Goal: Find specific fact: Find specific fact

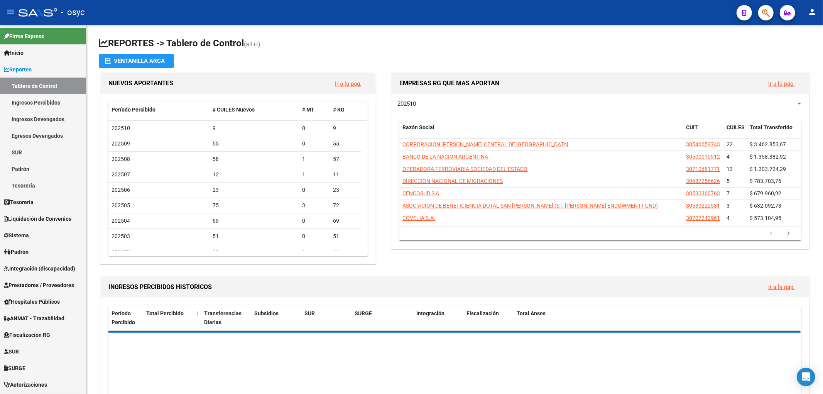
click at [773, 16] on app-search-popup at bounding box center [765, 12] width 15 height 10
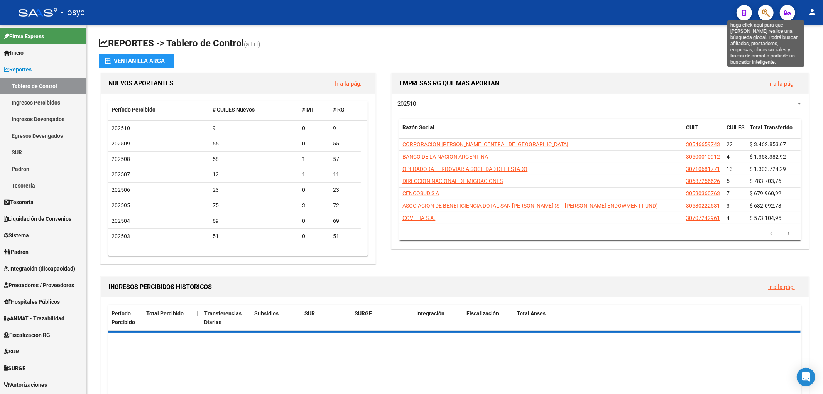
click at [768, 15] on icon "button" at bounding box center [766, 12] width 8 height 9
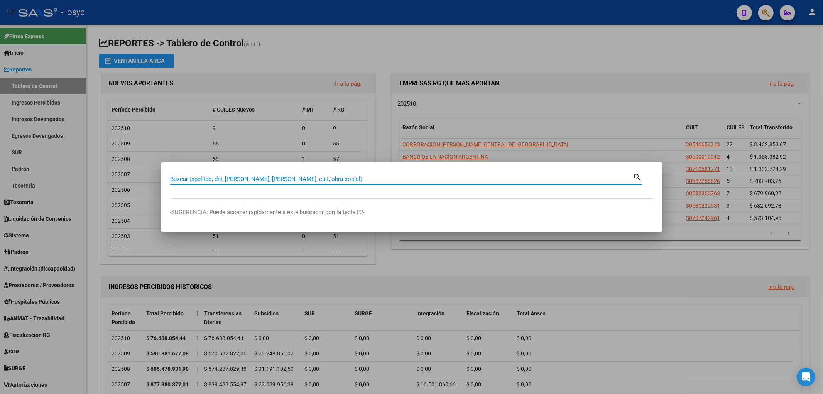
click at [404, 183] on div "Buscar (apellido, dni, [PERSON_NAME], [PERSON_NAME], cuit, obra social)" at bounding box center [401, 179] width 463 height 12
click at [404, 182] on input "Buscar (apellido, dni, [PERSON_NAME], [PERSON_NAME], cuit, obra social)" at bounding box center [401, 179] width 463 height 7
type input "7"
type input "42307014"
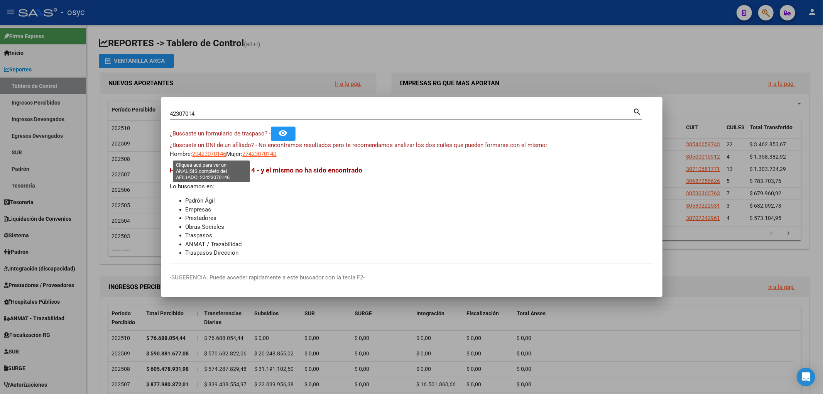
click at [215, 155] on span "20423070146" at bounding box center [210, 154] width 34 height 7
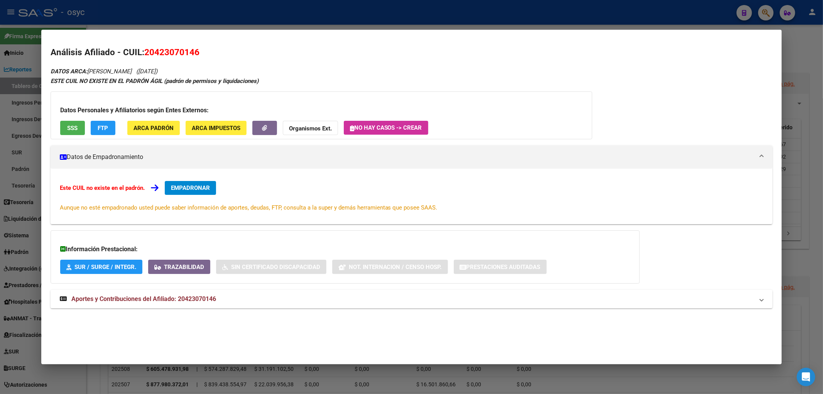
drag, startPoint x: 144, startPoint y: 54, endPoint x: 207, endPoint y: 57, distance: 62.2
click at [207, 57] on h2 "Análisis Afiliado - CUIL: 20423070146" at bounding box center [412, 52] width 723 height 13
copy span "20423070146"
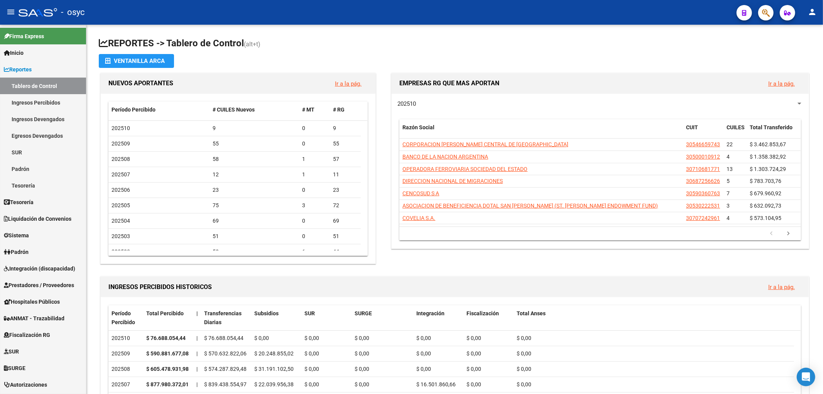
click at [766, 10] on icon "button" at bounding box center [766, 12] width 8 height 9
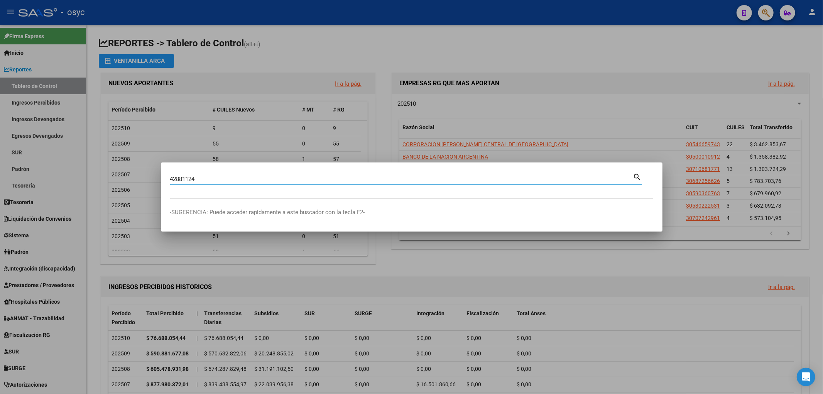
type input "42881124"
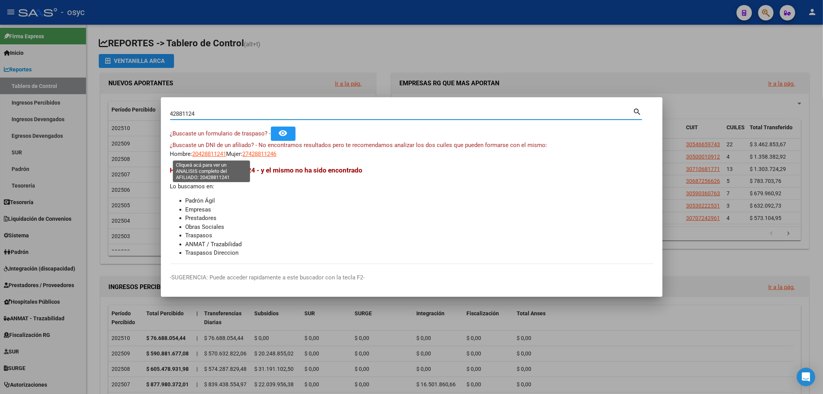
click at [213, 152] on span "20428811241" at bounding box center [210, 154] width 34 height 7
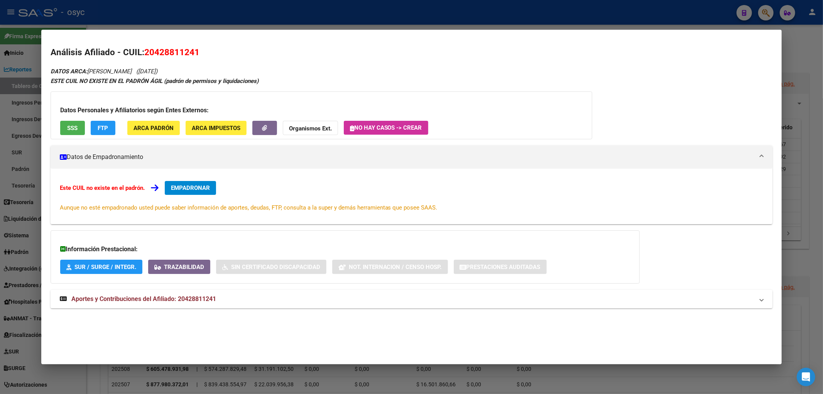
drag, startPoint x: 154, startPoint y: 70, endPoint x: 184, endPoint y: 72, distance: 29.8
click at [157, 72] on span "([DATE])" at bounding box center [146, 71] width 21 height 7
copy span "[DATE]"
